Goal: Task Accomplishment & Management: Use online tool/utility

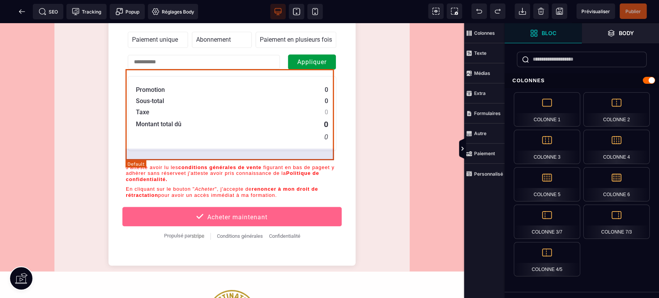
scroll to position [596, 0]
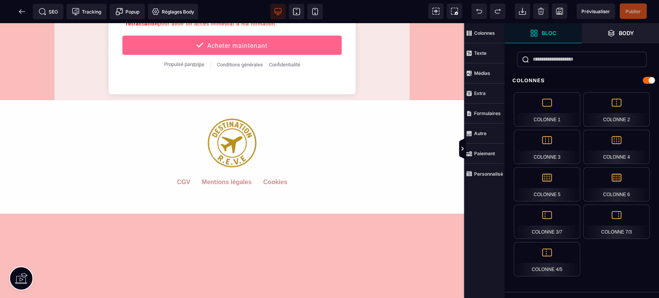
click at [493, 175] on strong "Personnalisé" at bounding box center [488, 174] width 29 height 6
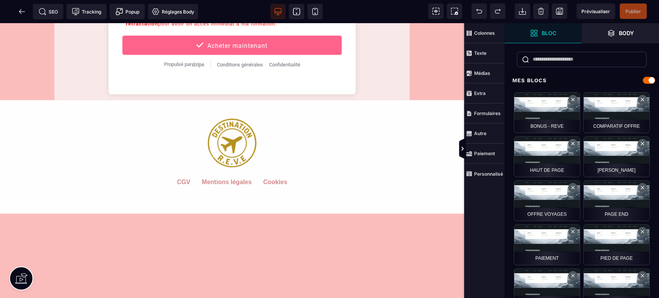
click at [491, 152] on strong "Paiement" at bounding box center [484, 153] width 21 height 6
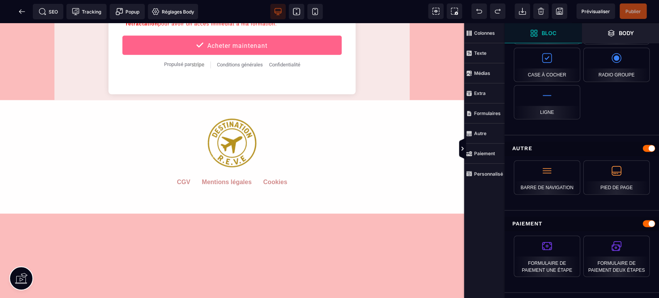
scroll to position [738, 0]
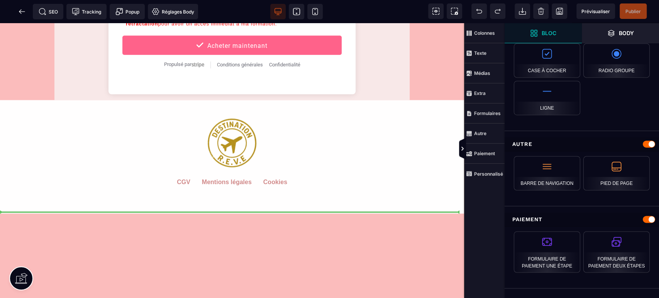
select select "**********"
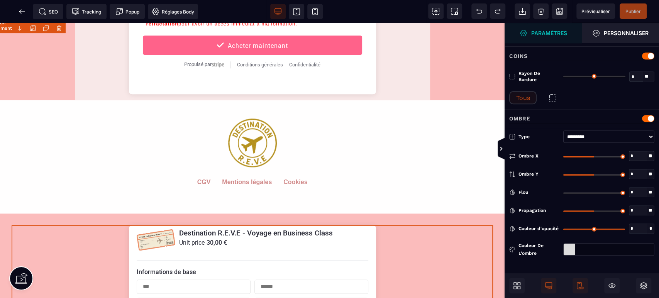
type input "*"
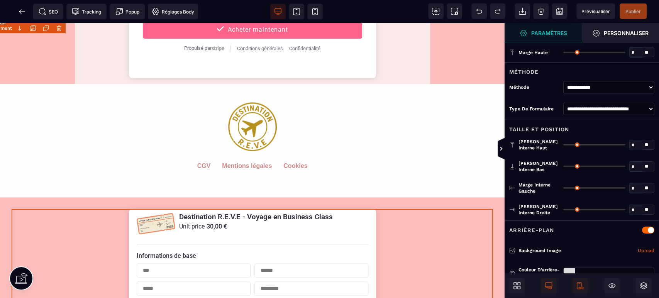
scroll to position [580, 0]
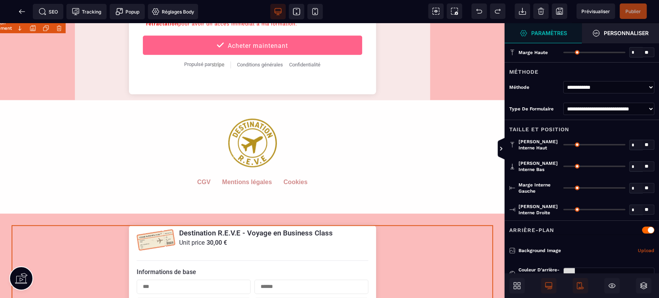
select select "**********"
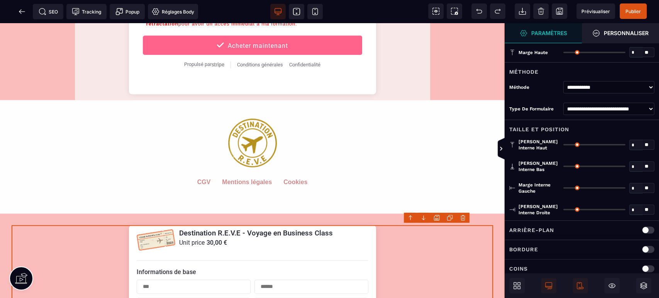
click at [635, 10] on span "Publier" at bounding box center [632, 11] width 15 height 6
click at [599, 5] on span "Prévisualiser" at bounding box center [595, 10] width 39 height 15
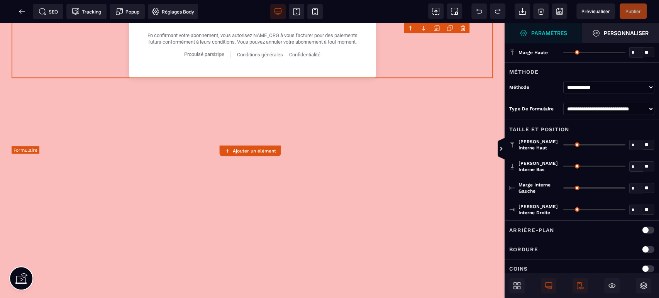
scroll to position [1090, 0]
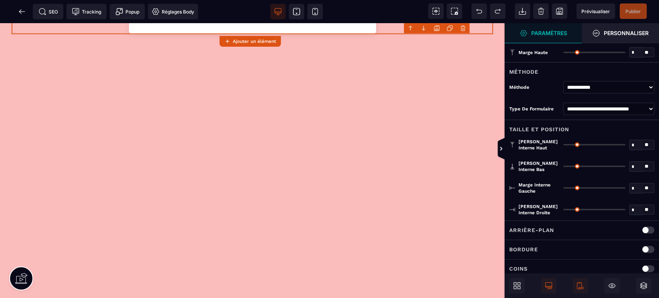
click at [520, 285] on icon at bounding box center [517, 286] width 8 height 8
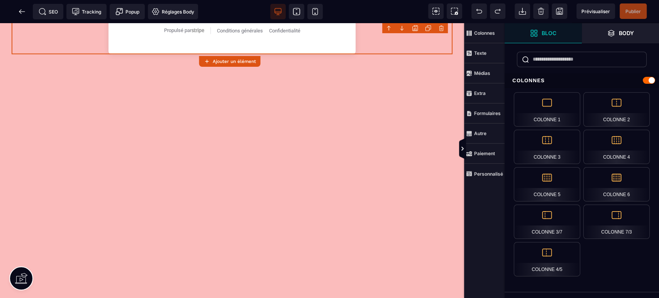
click at [486, 149] on span "Paiement" at bounding box center [484, 154] width 41 height 20
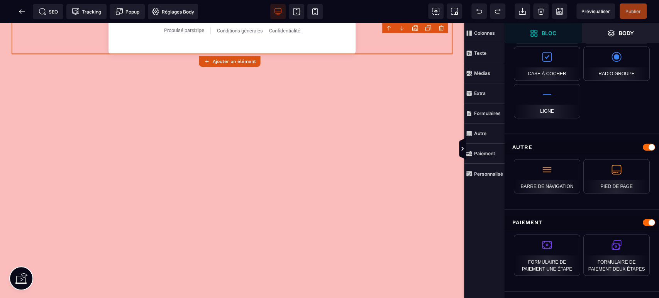
scroll to position [738, 0]
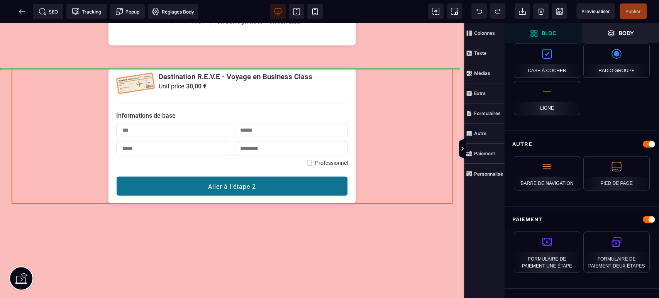
select select "**********"
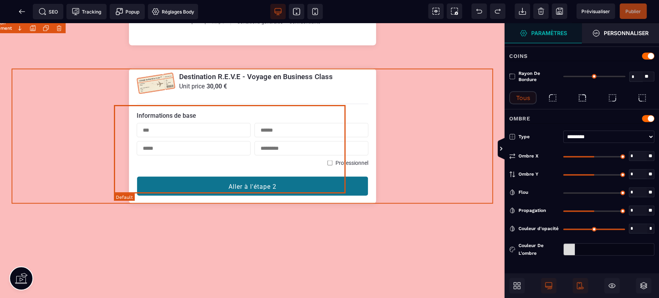
type input "*"
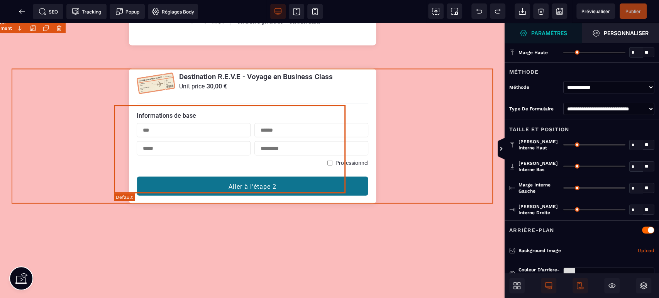
scroll to position [1090, 0]
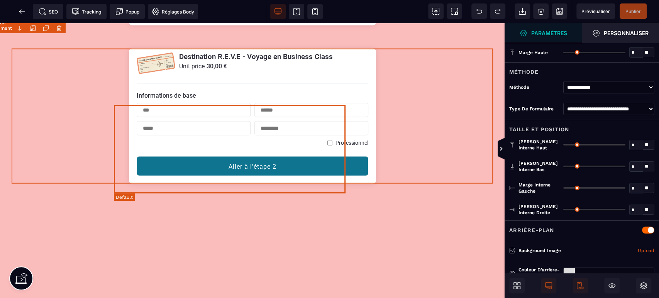
select select "**********"
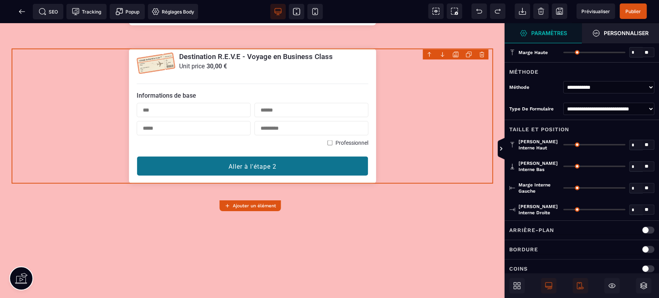
click at [630, 10] on span "Publier" at bounding box center [632, 11] width 15 height 6
click at [20, 9] on icon at bounding box center [22, 12] width 8 height 8
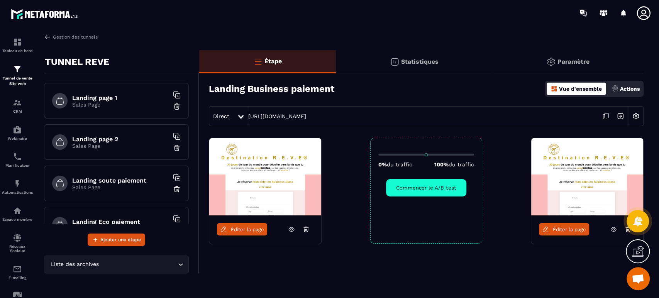
click at [15, 76] on p "Tunnel de vente Site web" at bounding box center [17, 81] width 31 height 11
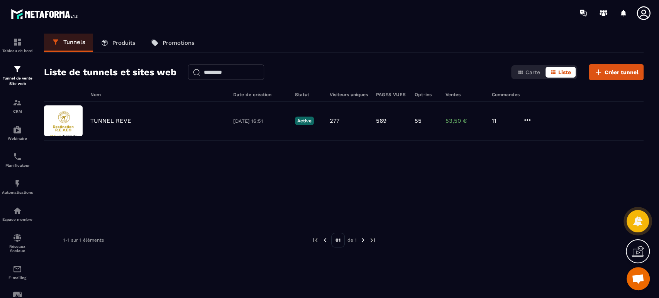
click at [527, 122] on icon at bounding box center [526, 119] width 9 height 9
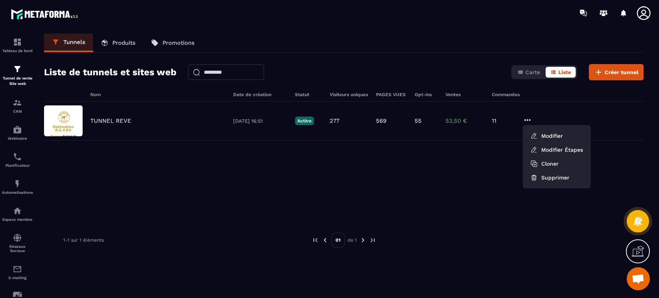
click at [16, 78] on p "Tunnel de vente Site web" at bounding box center [17, 81] width 31 height 11
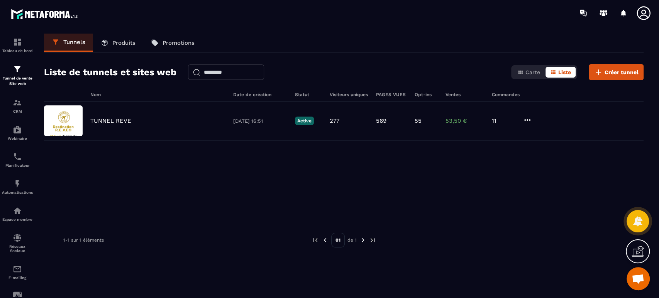
click at [131, 44] on p "Produits" at bounding box center [123, 42] width 23 height 7
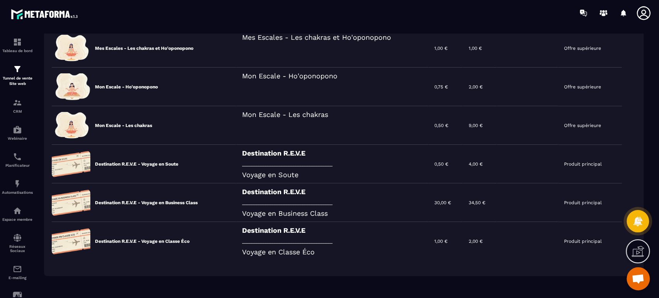
scroll to position [233, 0]
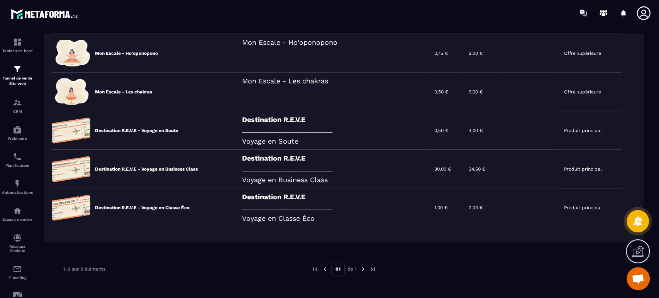
click at [0, 0] on icon at bounding box center [0, 0] width 0 height 0
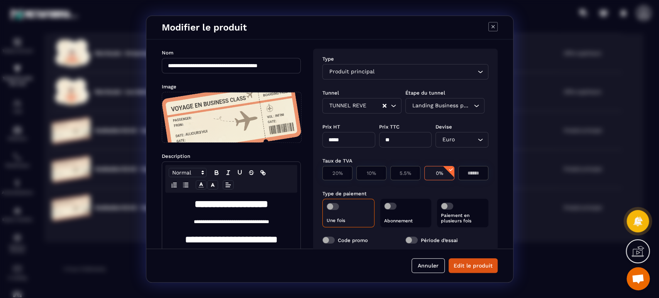
drag, startPoint x: 331, startPoint y: 137, endPoint x: 297, endPoint y: 137, distance: 33.2
click at [297, 137] on div "**********" at bounding box center [329, 143] width 366 height 209
type input "***"
click at [472, 260] on button "Edit le produit" at bounding box center [472, 265] width 49 height 15
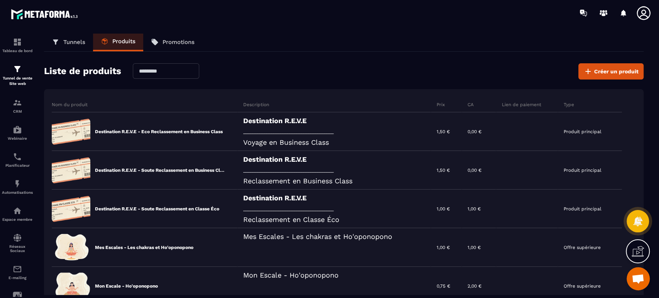
scroll to position [0, 0]
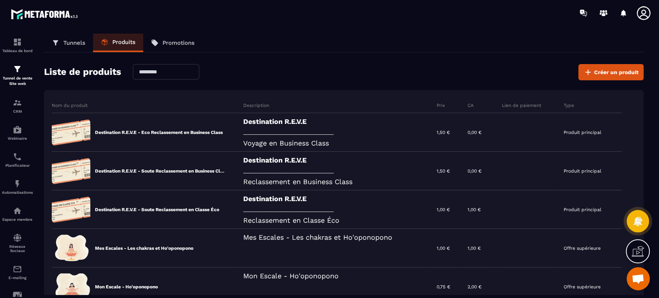
click at [71, 39] on p "Tunnels" at bounding box center [74, 42] width 22 height 7
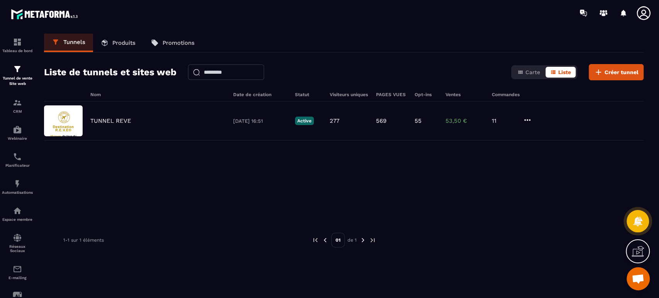
click at [122, 118] on p "TUNNEL REVE" at bounding box center [110, 120] width 41 height 7
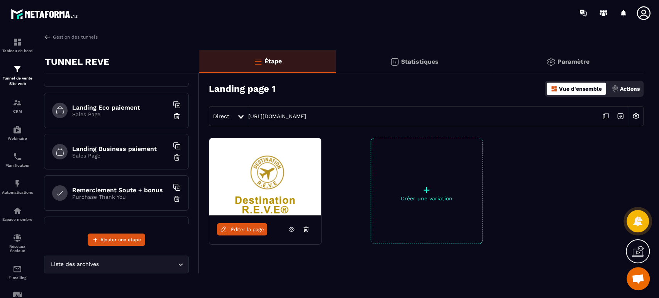
scroll to position [143, 0]
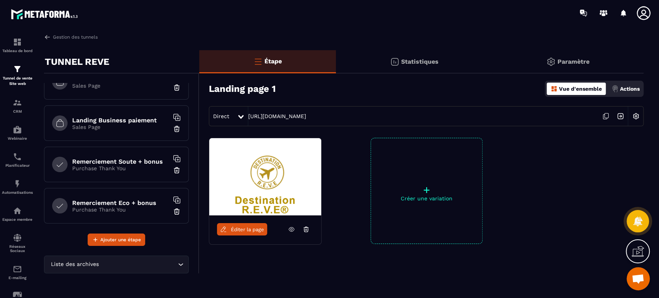
click at [128, 118] on h6 "Landing Business paiement" at bounding box center [120, 120] width 96 height 7
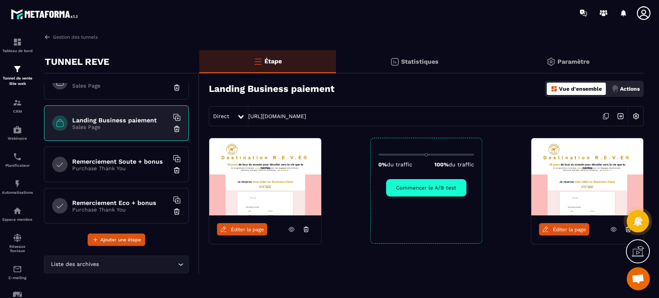
click at [559, 184] on img at bounding box center [587, 176] width 112 height 77
click at [590, 198] on img at bounding box center [587, 176] width 112 height 77
click at [291, 227] on icon at bounding box center [291, 229] width 5 height 4
click at [572, 229] on span "Éditer la page" at bounding box center [568, 229] width 33 height 6
